Goal: Transaction & Acquisition: Subscribe to service/newsletter

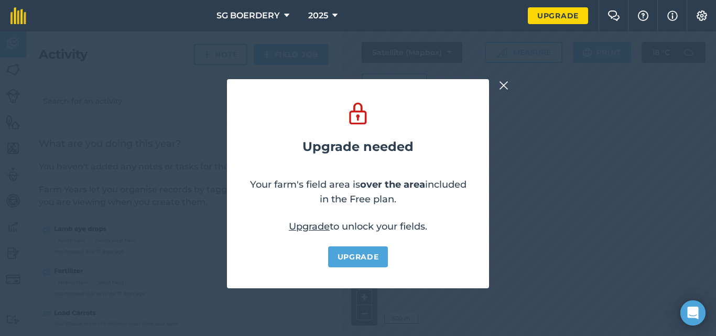
click at [503, 79] on button at bounding box center [503, 85] width 13 height 13
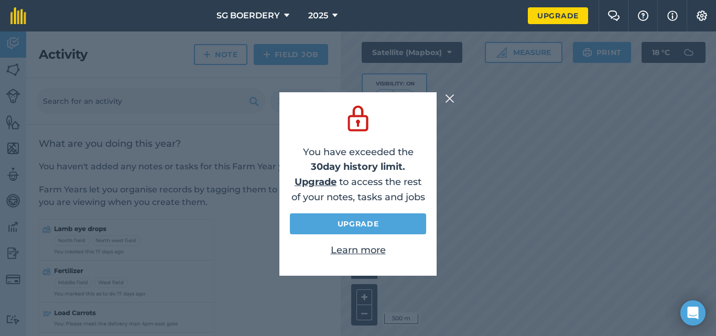
click at [323, 181] on link "Upgrade" at bounding box center [316, 182] width 42 height 12
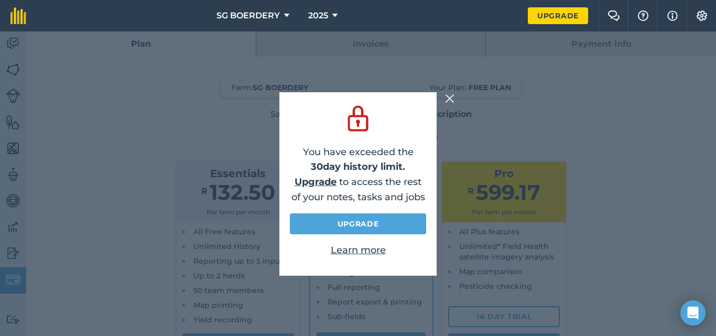
click at [455, 83] on div "You have exceeded the 30 day history limit. Upgrade to access the rest of your …" at bounding box center [358, 183] width 716 height 304
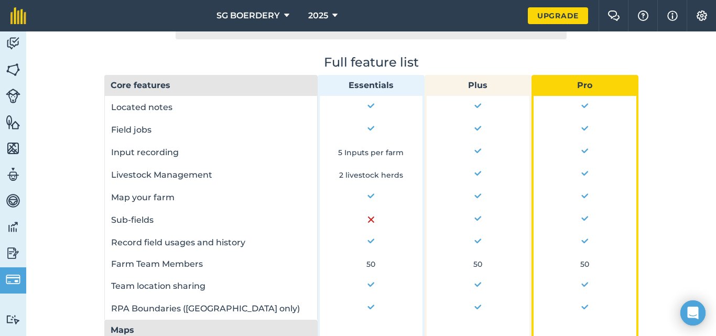
scroll to position [451, 0]
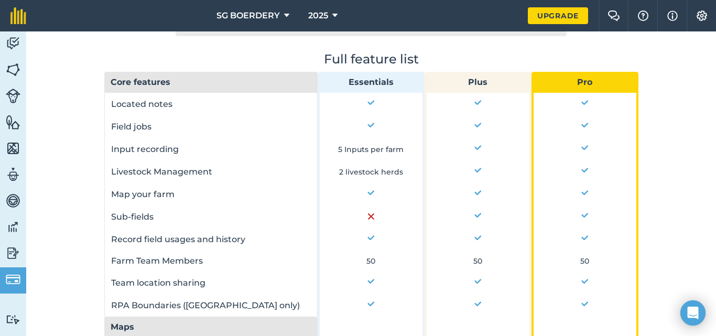
click at [363, 217] on td at bounding box center [371, 216] width 107 height 23
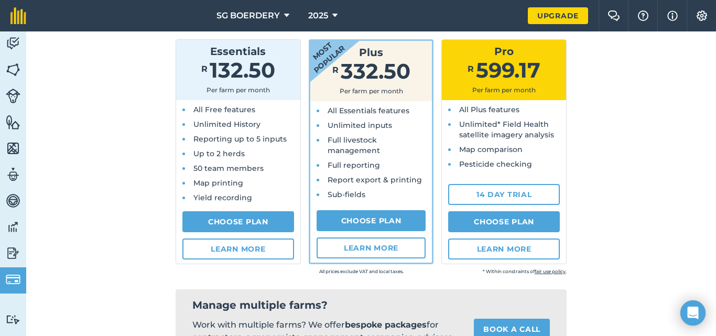
scroll to position [85, 0]
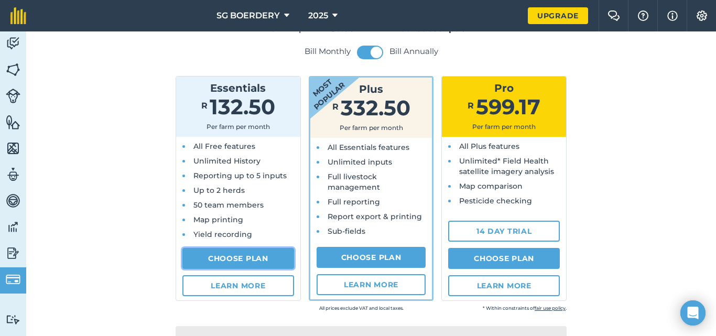
click at [256, 257] on link "Choose Plan" at bounding box center [238, 258] width 112 height 21
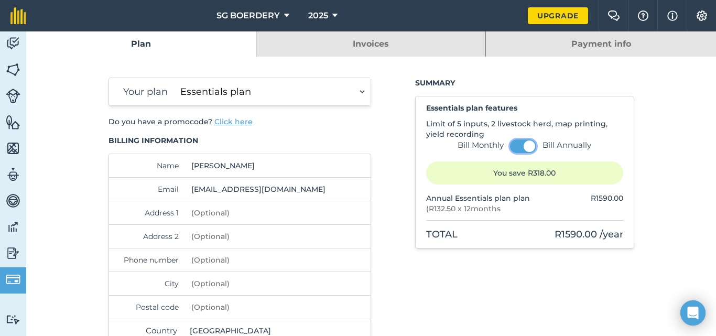
click at [512, 143] on button at bounding box center [523, 146] width 26 height 14
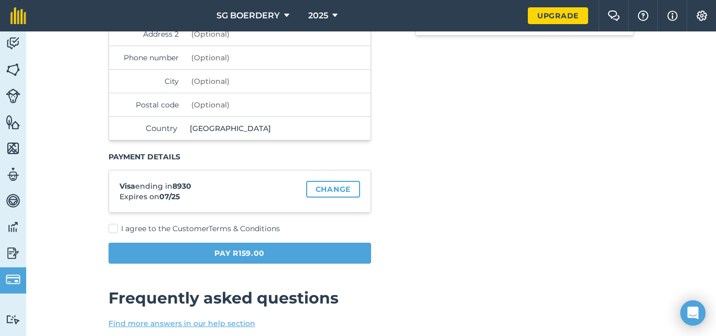
scroll to position [220, 0]
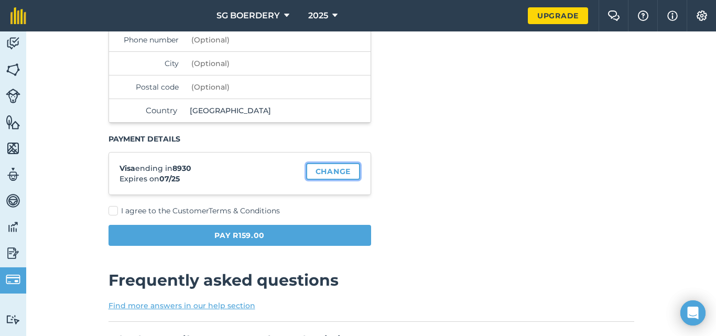
click at [326, 170] on link "Change" at bounding box center [333, 171] width 54 height 17
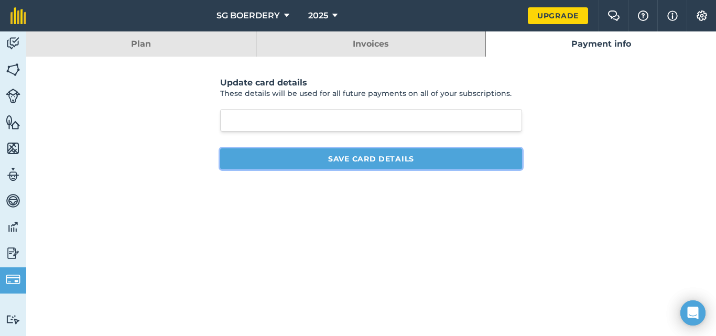
click at [431, 157] on button "Save card details" at bounding box center [371, 158] width 302 height 21
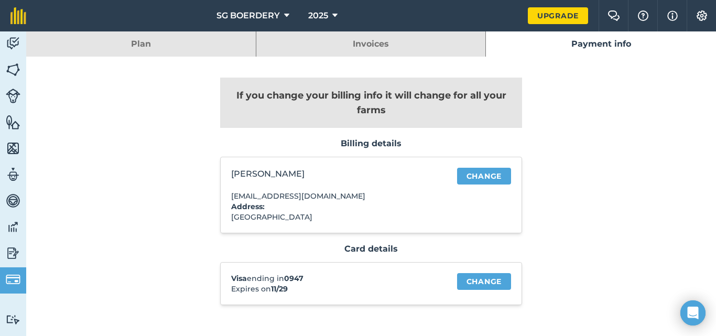
click at [156, 44] on link "Plan" at bounding box center [141, 43] width 230 height 25
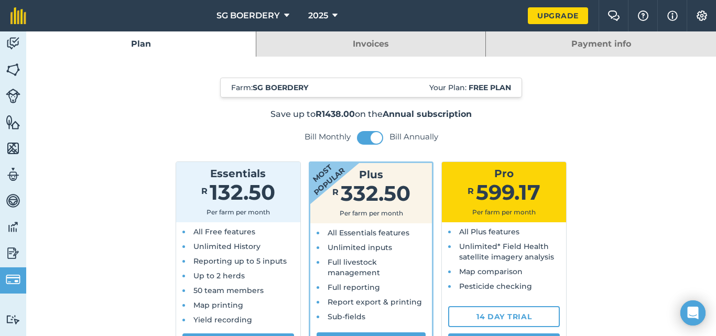
click at [296, 144] on div "Bill Monthly Bill Annually" at bounding box center [371, 138] width 534 height 14
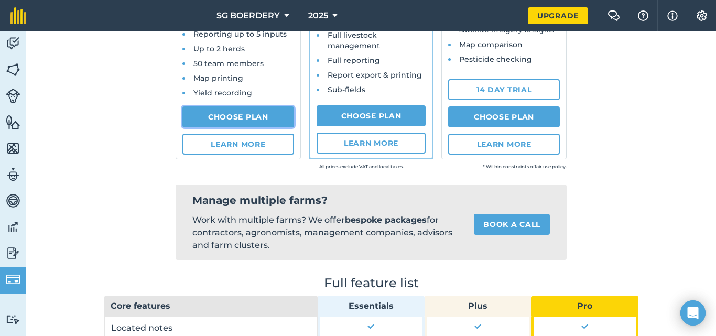
click at [263, 118] on link "Choose Plan" at bounding box center [238, 116] width 112 height 21
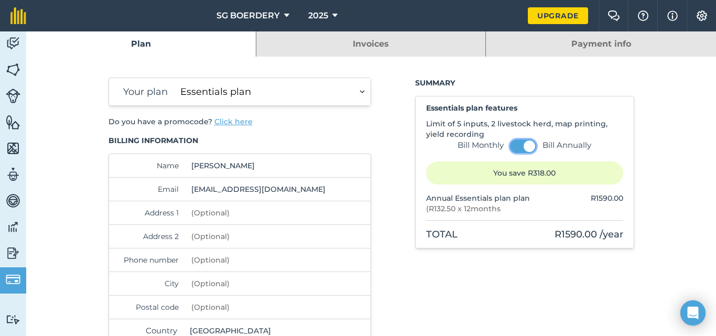
click at [511, 145] on button at bounding box center [523, 146] width 26 height 14
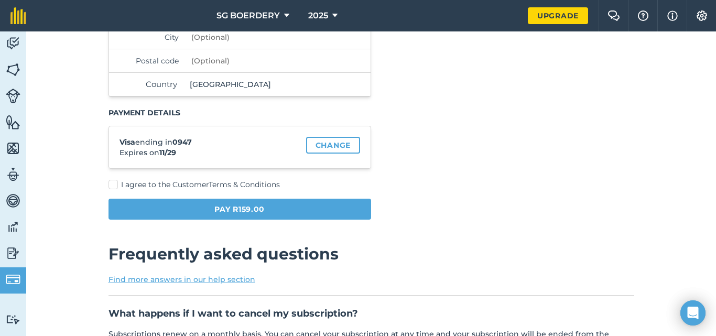
scroll to position [248, 0]
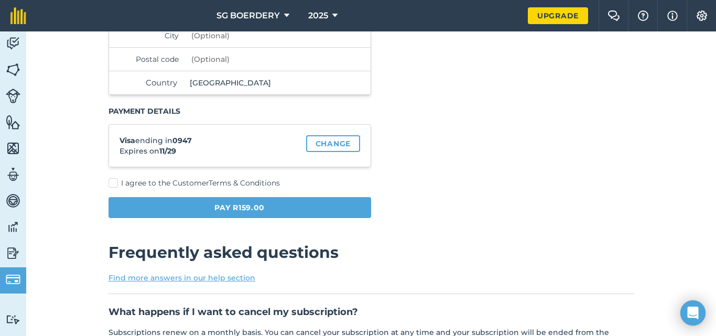
click at [111, 183] on label "I agree to the Customer Terms & Conditions" at bounding box center [239, 183] width 263 height 11
checkbox input "true"
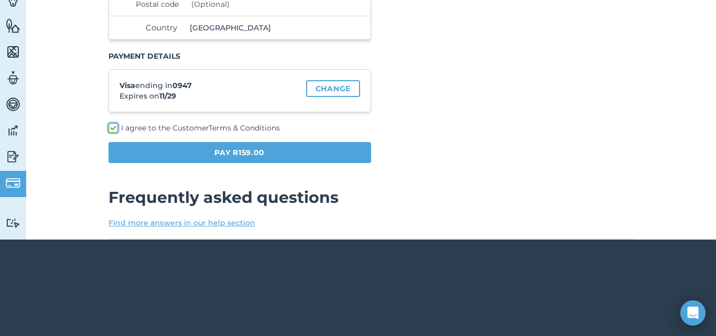
scroll to position [171, 0]
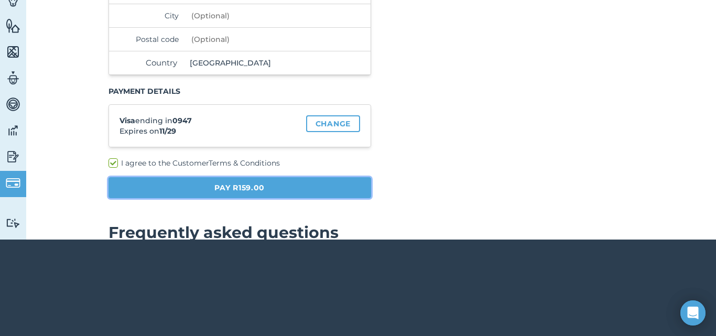
click at [143, 187] on button "Pay R159.00" at bounding box center [239, 187] width 263 height 21
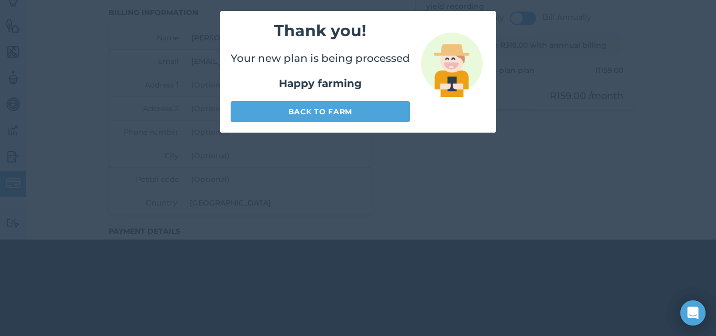
scroll to position [0, 0]
click at [308, 110] on link "Back to farm" at bounding box center [320, 111] width 179 height 21
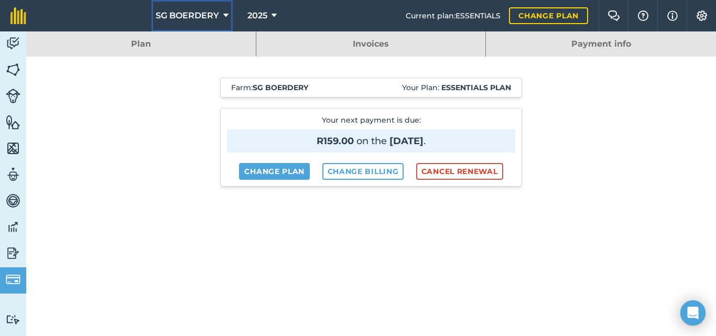
click at [212, 14] on span "SG BOERDERY" at bounding box center [187, 15] width 63 height 13
